Goal: Entertainment & Leisure: Consume media (video, audio)

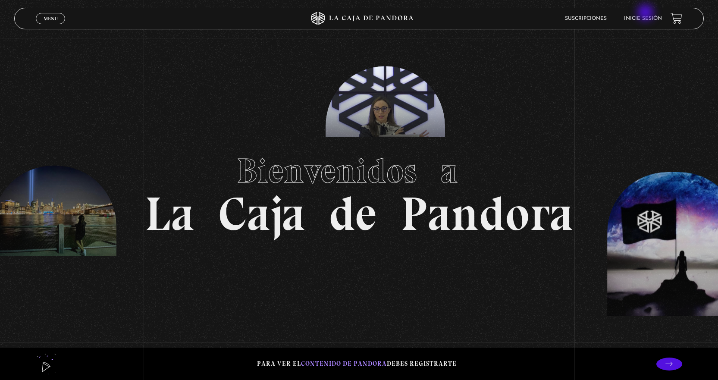
click at [646, 13] on li "Inicie sesión" at bounding box center [643, 18] width 38 height 13
click at [649, 21] on link "Inicie sesión" at bounding box center [643, 18] width 38 height 5
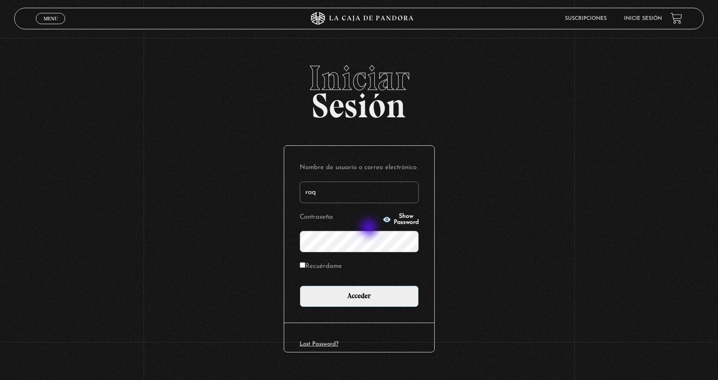
type input "[EMAIL_ADDRESS][DOMAIN_NAME]"
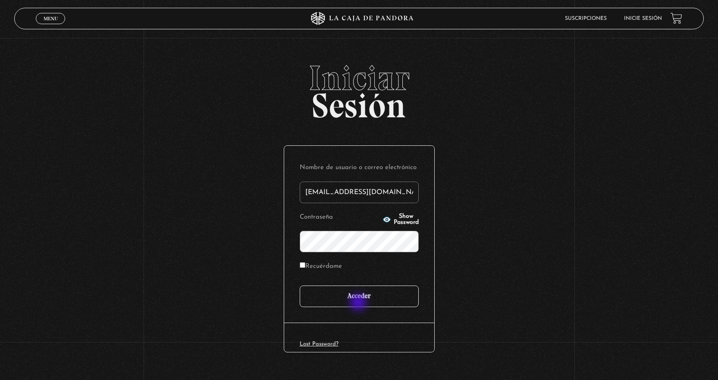
click at [359, 303] on input "Acceder" at bounding box center [359, 296] width 119 height 22
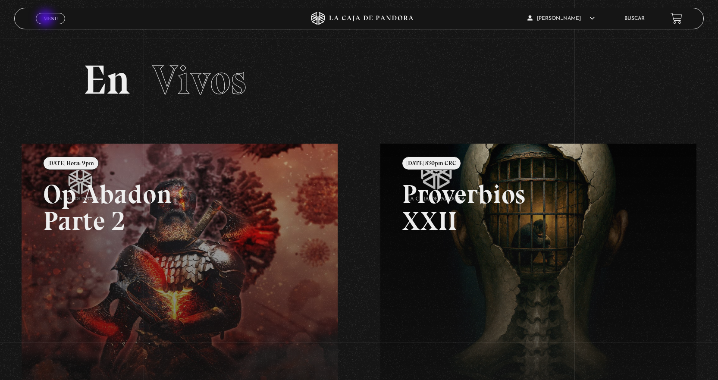
click at [47, 19] on span "Menu" at bounding box center [51, 18] width 14 height 5
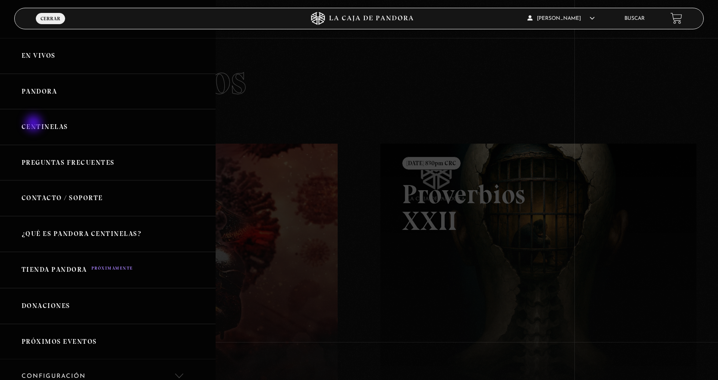
click at [35, 124] on link "Centinelas" at bounding box center [108, 127] width 216 height 36
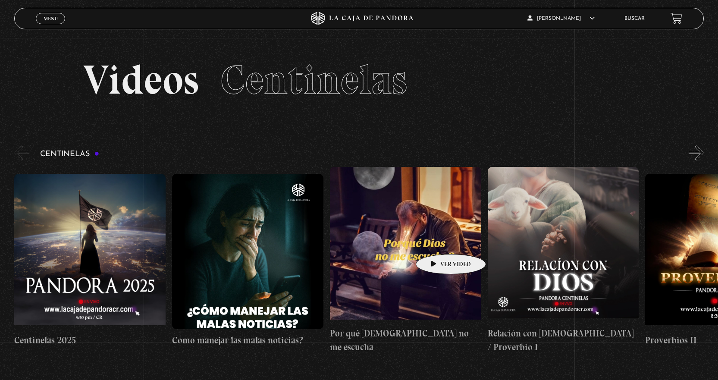
click at [422, 238] on figure at bounding box center [405, 244] width 151 height 155
click at [415, 245] on figure at bounding box center [405, 244] width 151 height 155
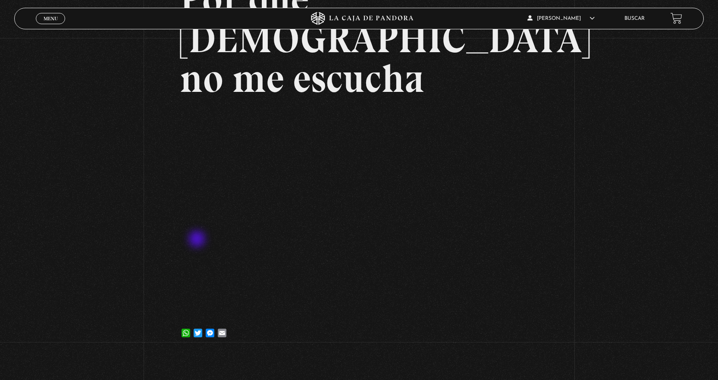
scroll to position [129, 0]
